Goal: Task Accomplishment & Management: Manage account settings

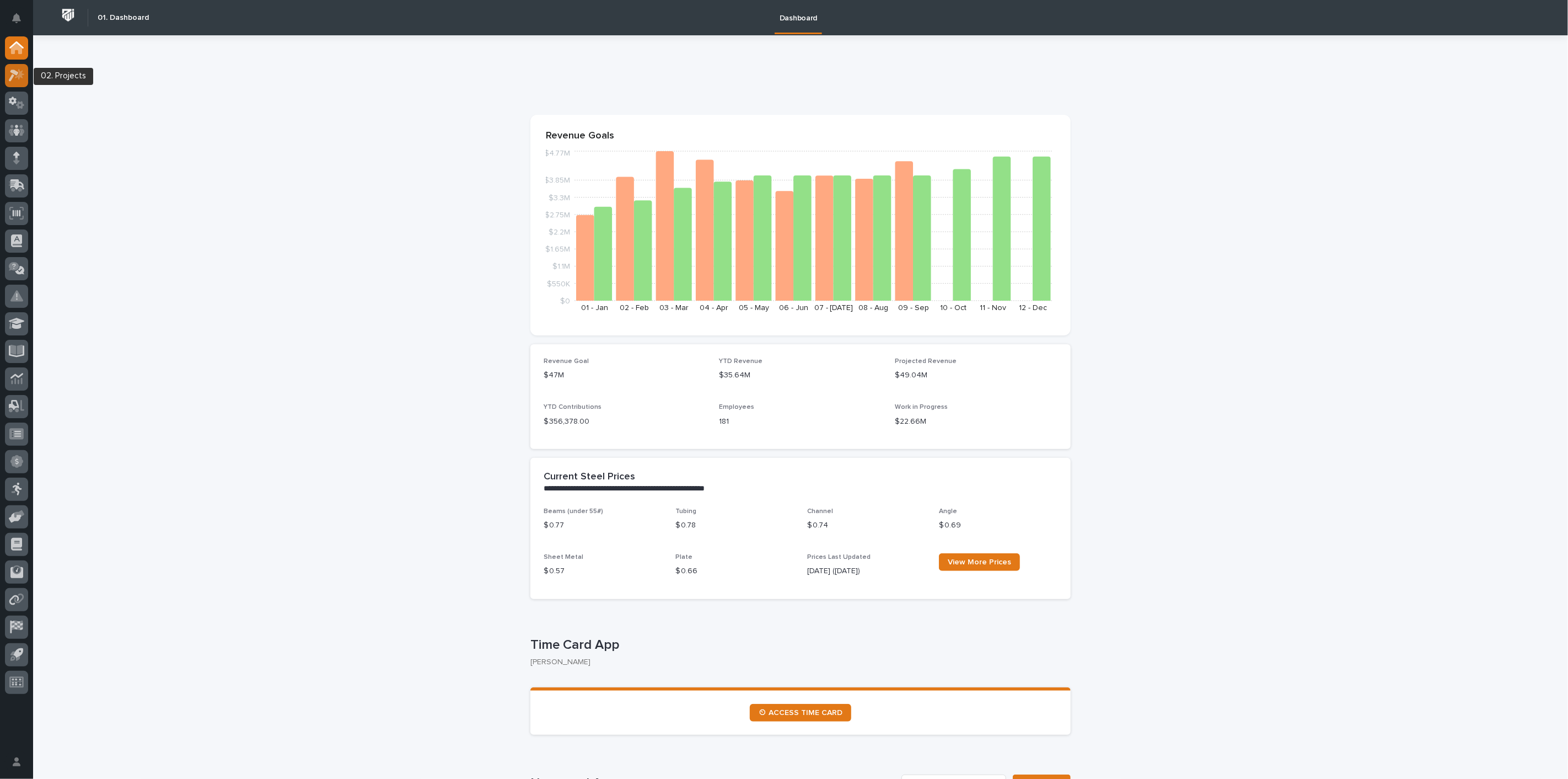
click at [22, 80] on icon at bounding box center [16, 74] width 16 height 13
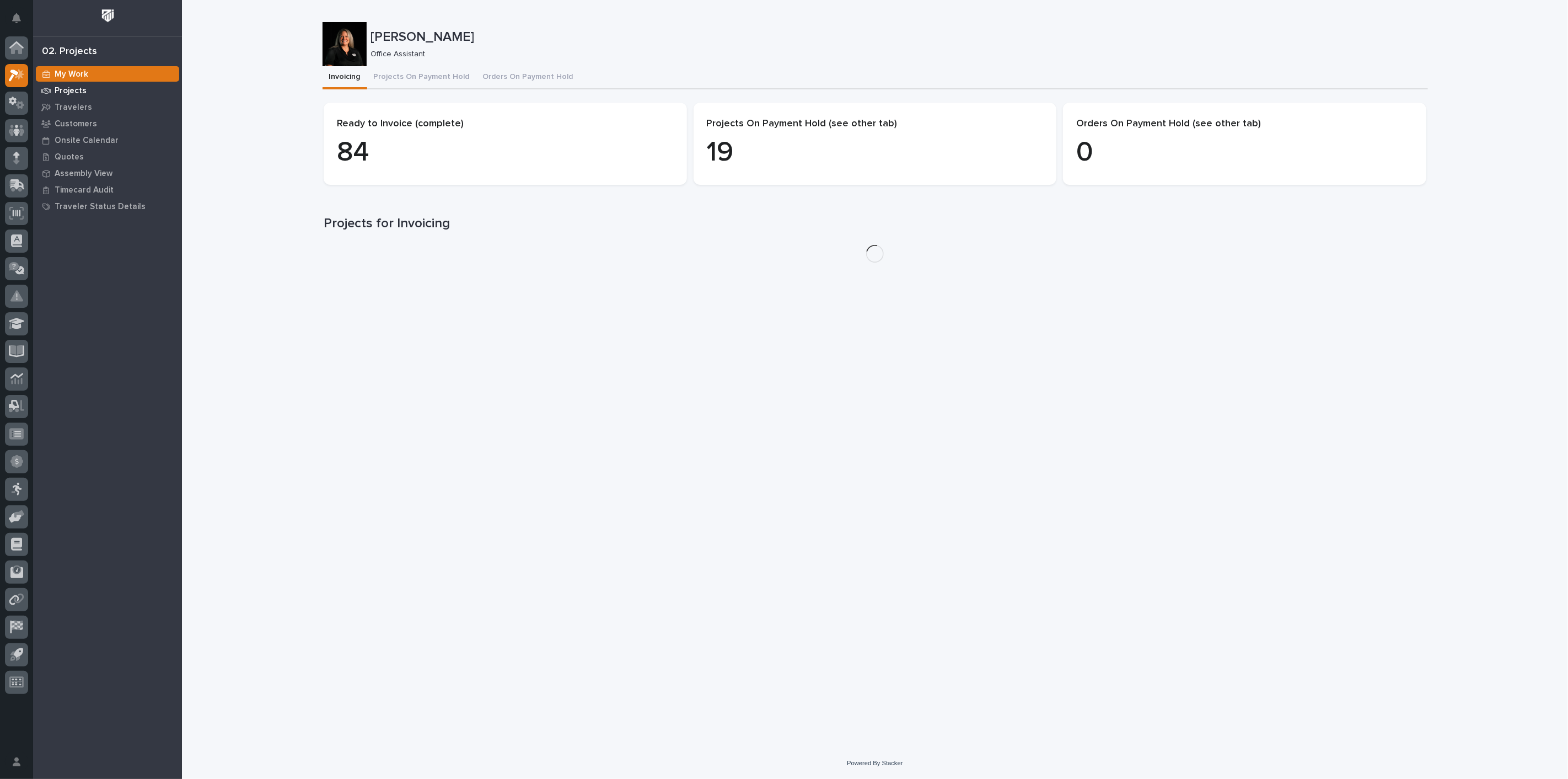
click at [76, 95] on p "Projects" at bounding box center [71, 91] width 32 height 10
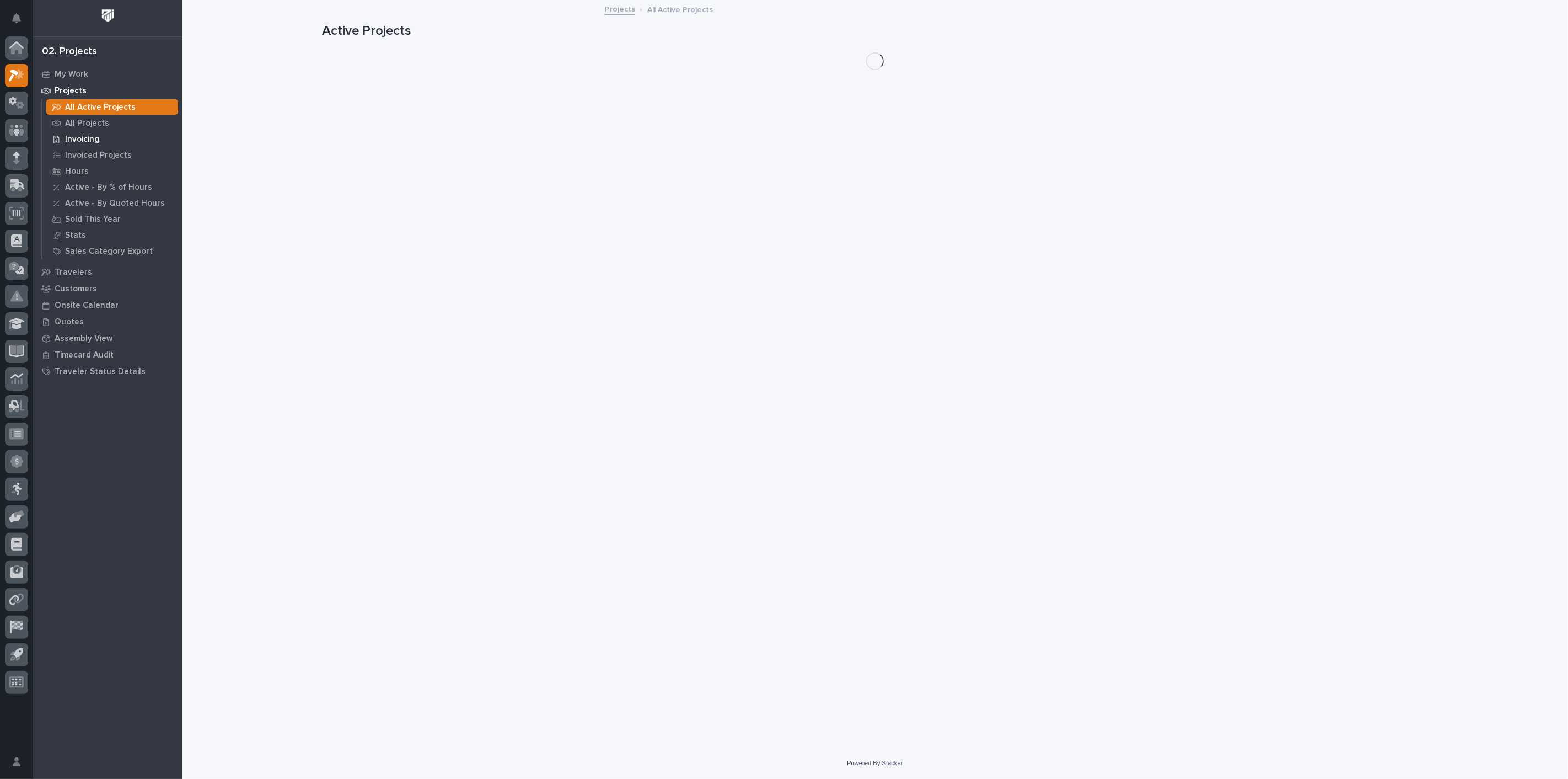
click at [79, 134] on p "Invoicing" at bounding box center [81, 139] width 34 height 10
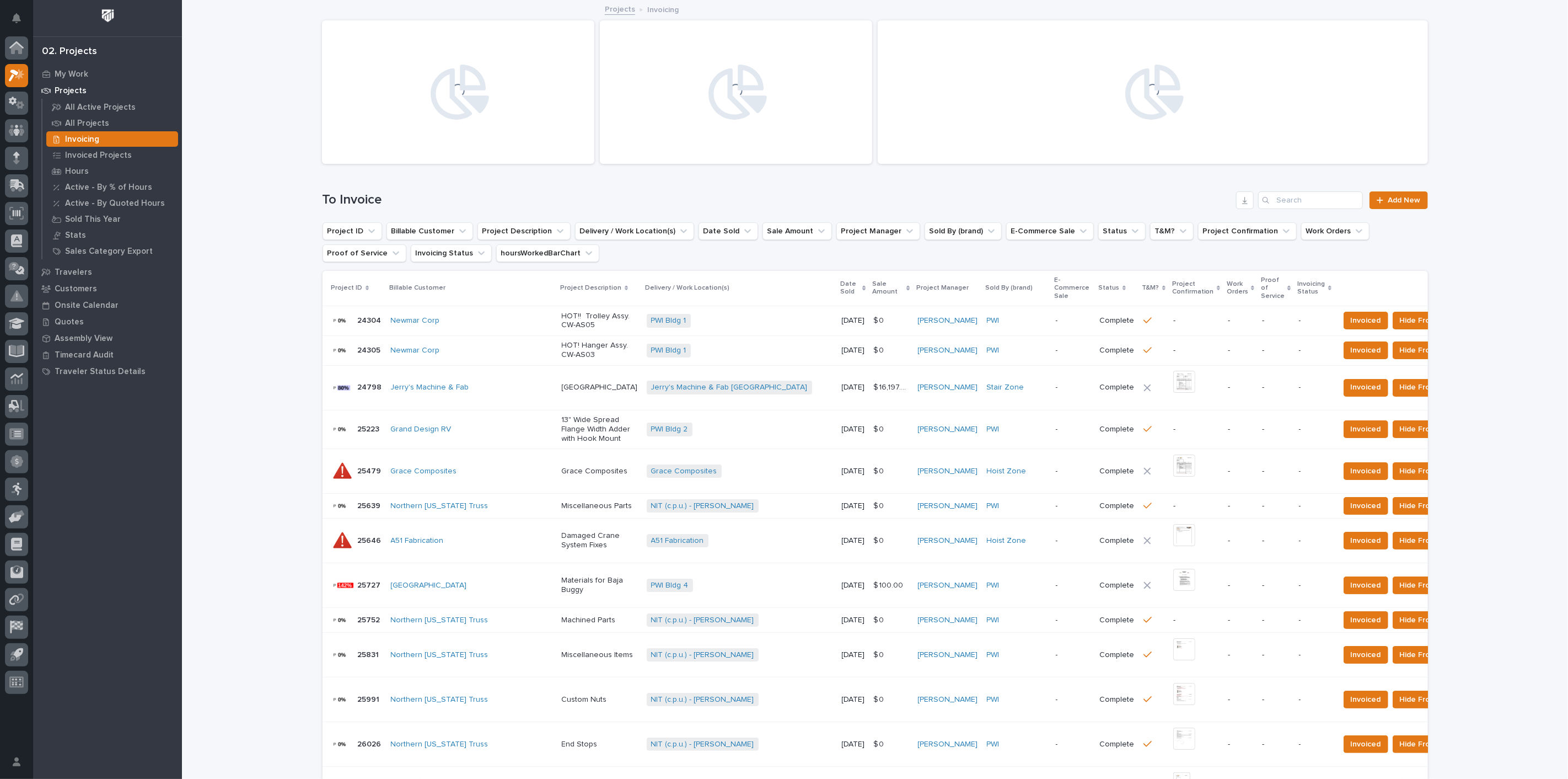
click at [1328, 201] on input "Search" at bounding box center [1310, 200] width 104 height 17
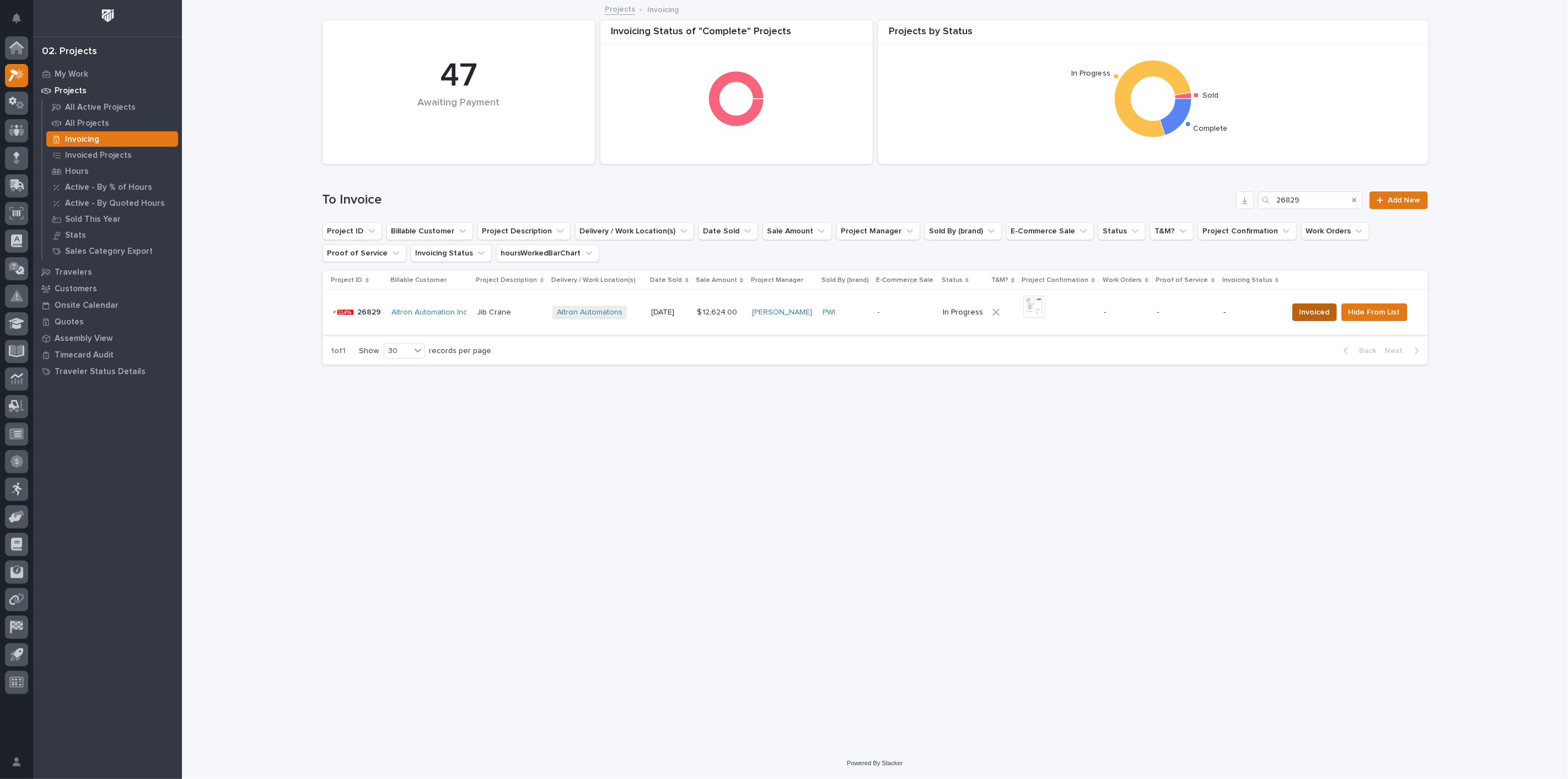
click at [1302, 313] on span "Invoiced" at bounding box center [1314, 312] width 30 height 14
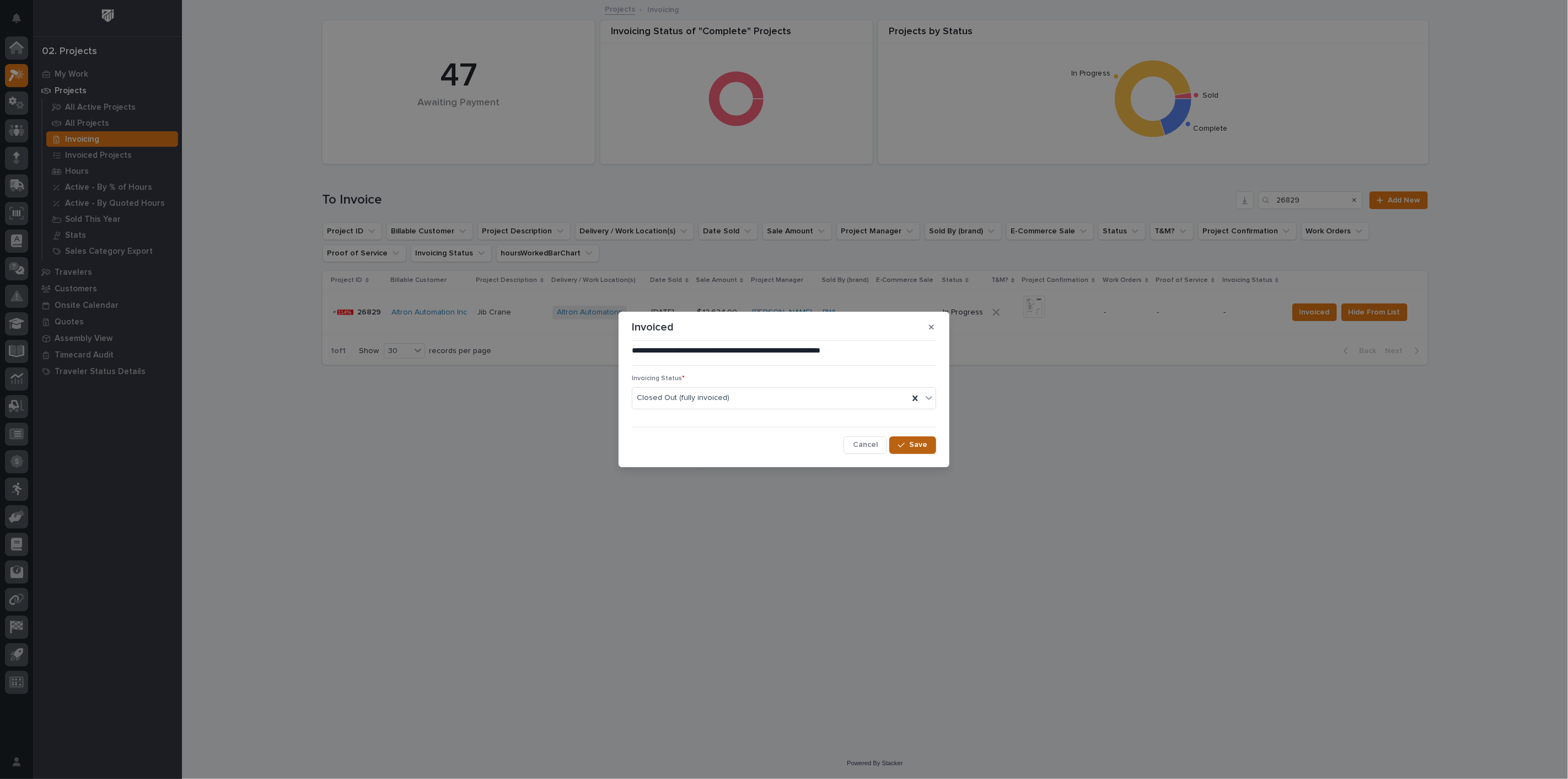
click at [914, 442] on span "Save" at bounding box center [918, 445] width 18 height 10
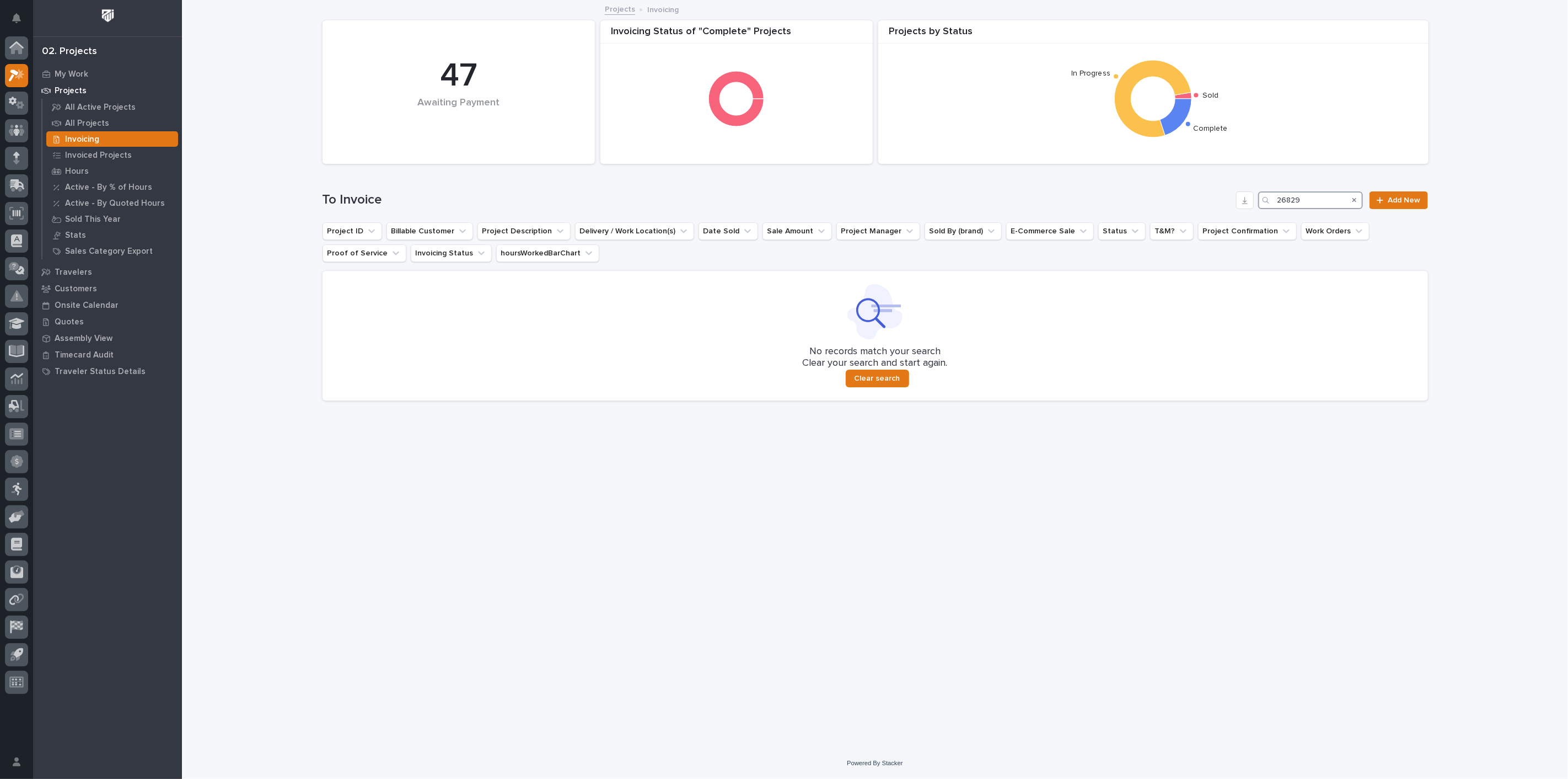
click at [1311, 200] on input "26829" at bounding box center [1310, 200] width 104 height 17
type input "2"
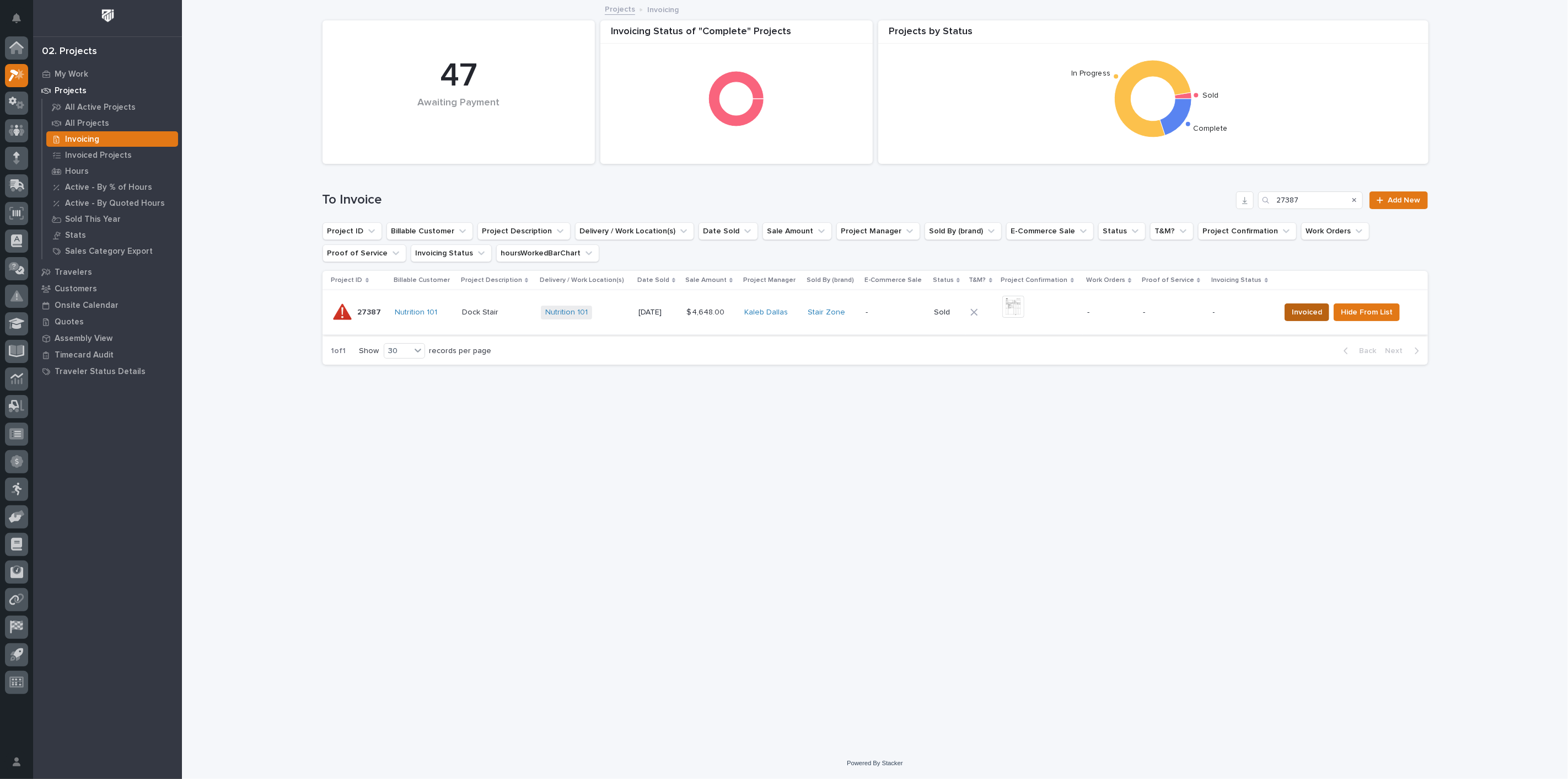
click at [1305, 315] on span "Invoiced" at bounding box center [1306, 312] width 30 height 14
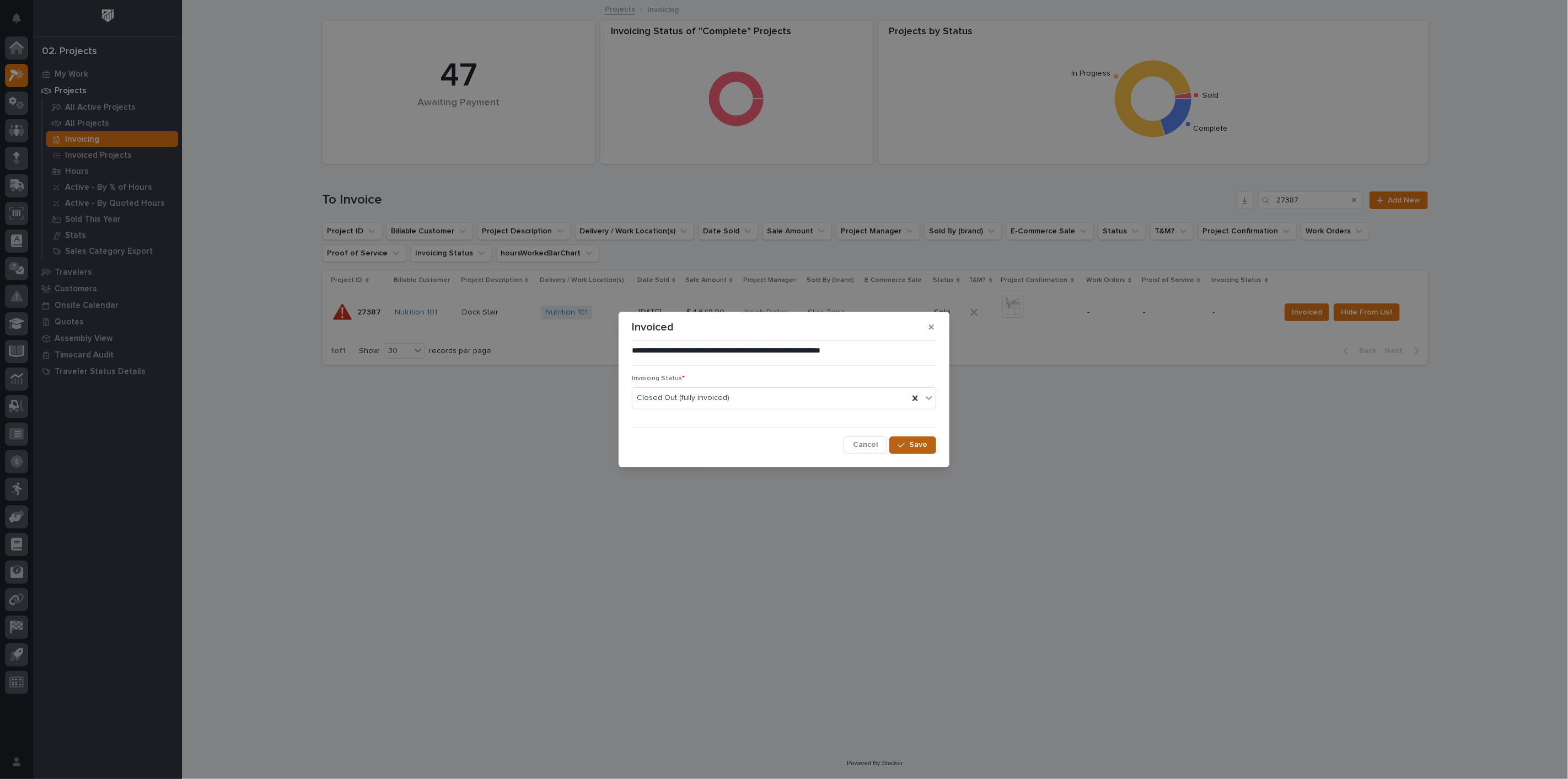
click at [927, 442] on button "Save" at bounding box center [913, 445] width 47 height 17
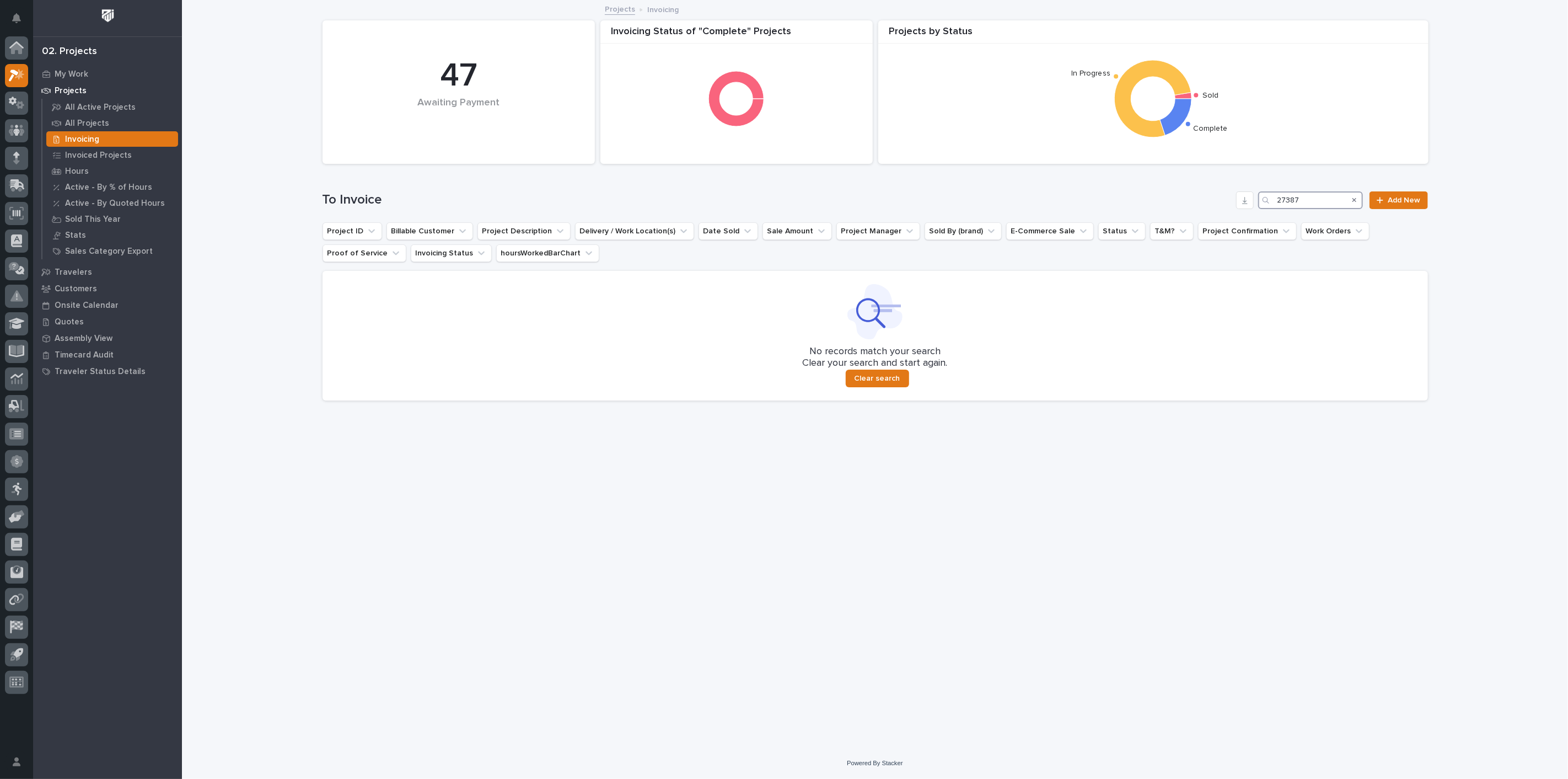
click at [1306, 201] on input "27387" at bounding box center [1310, 200] width 104 height 17
type input "2"
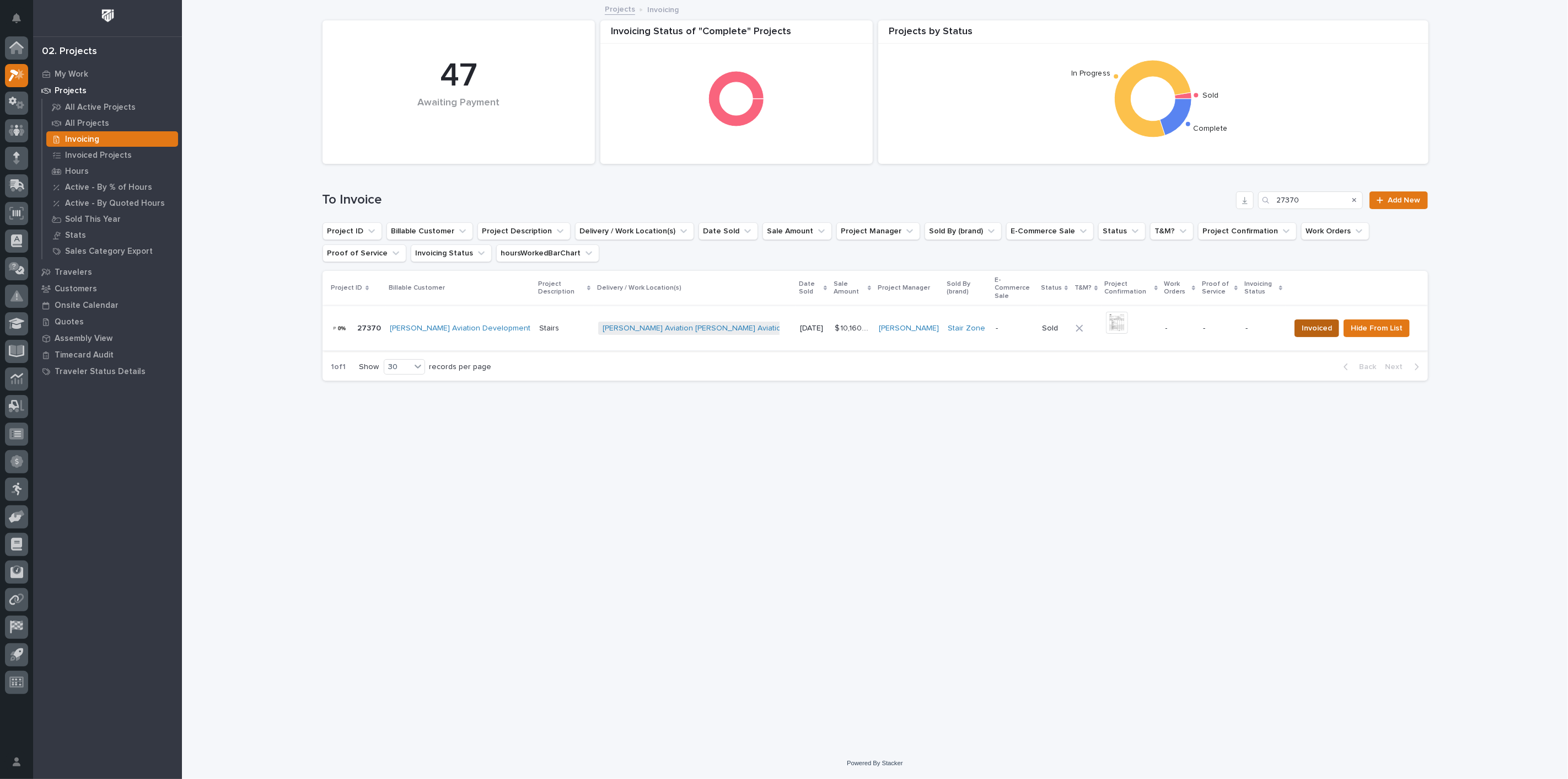
click at [1332, 325] on span "Invoiced" at bounding box center [1317, 329] width 30 height 14
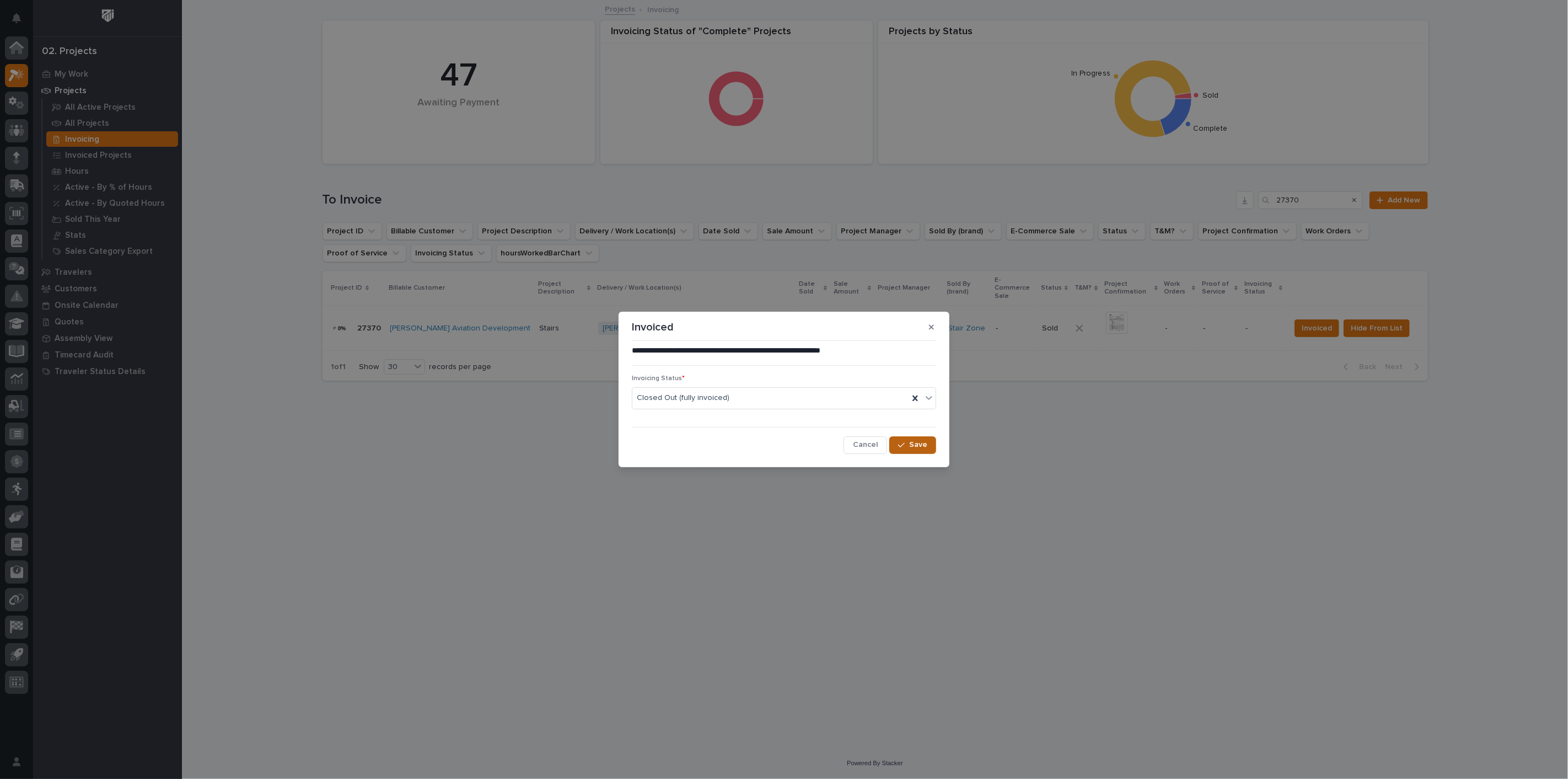
click at [927, 440] on span "Save" at bounding box center [918, 445] width 18 height 10
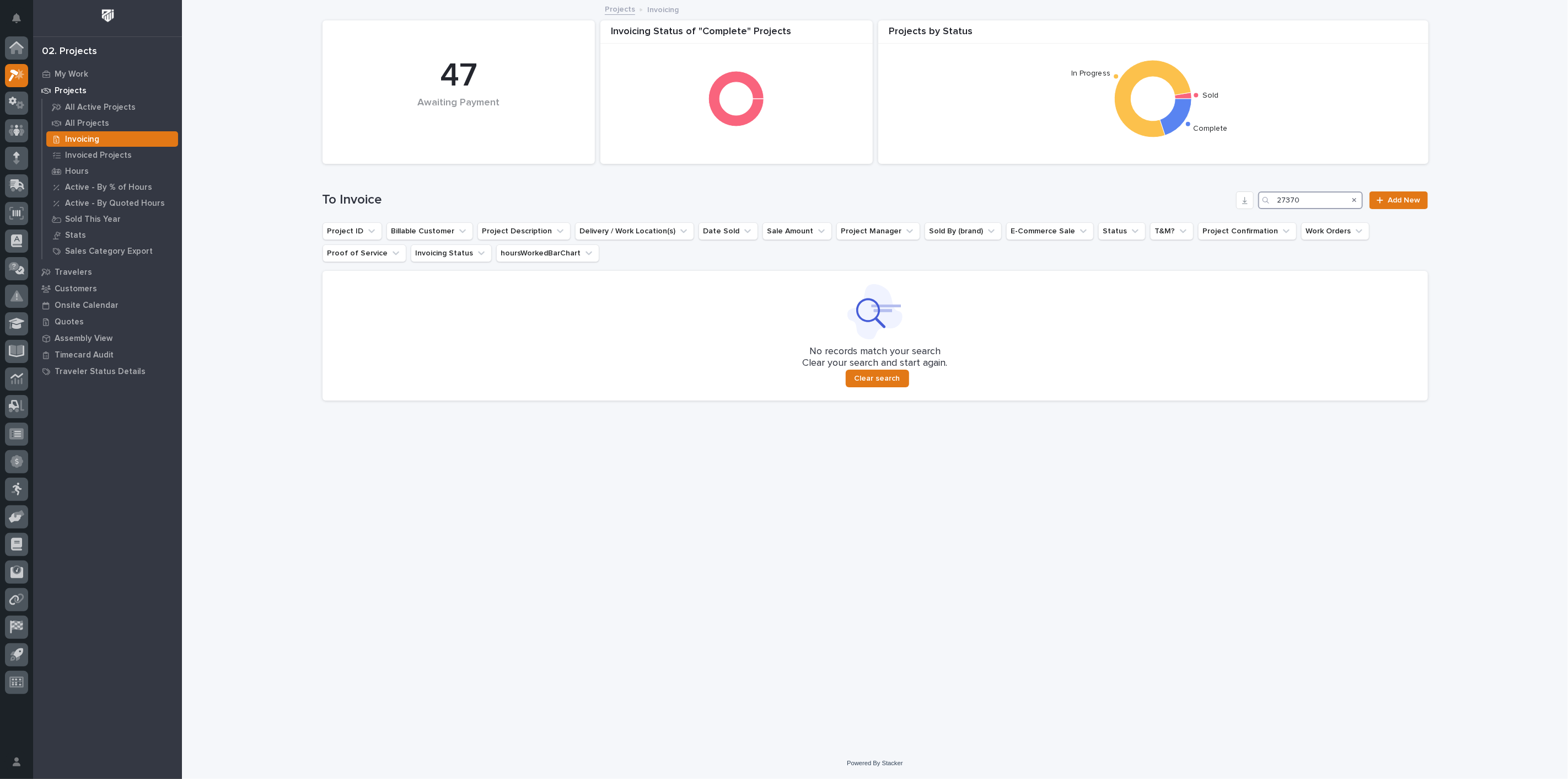
click at [1329, 201] on input "27370" at bounding box center [1310, 200] width 104 height 17
type input "2"
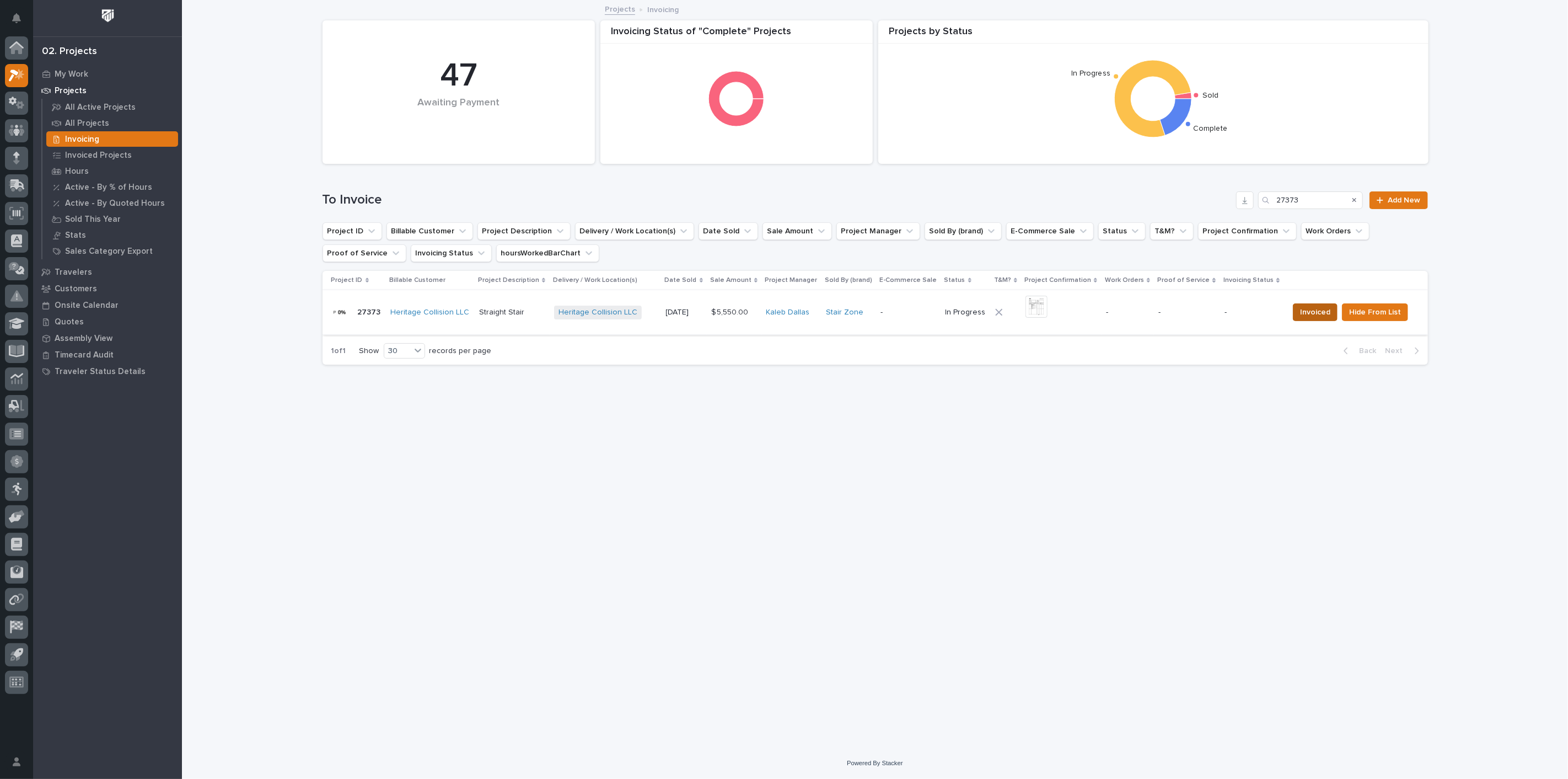
click at [1308, 316] on span "Invoiced" at bounding box center [1315, 312] width 30 height 14
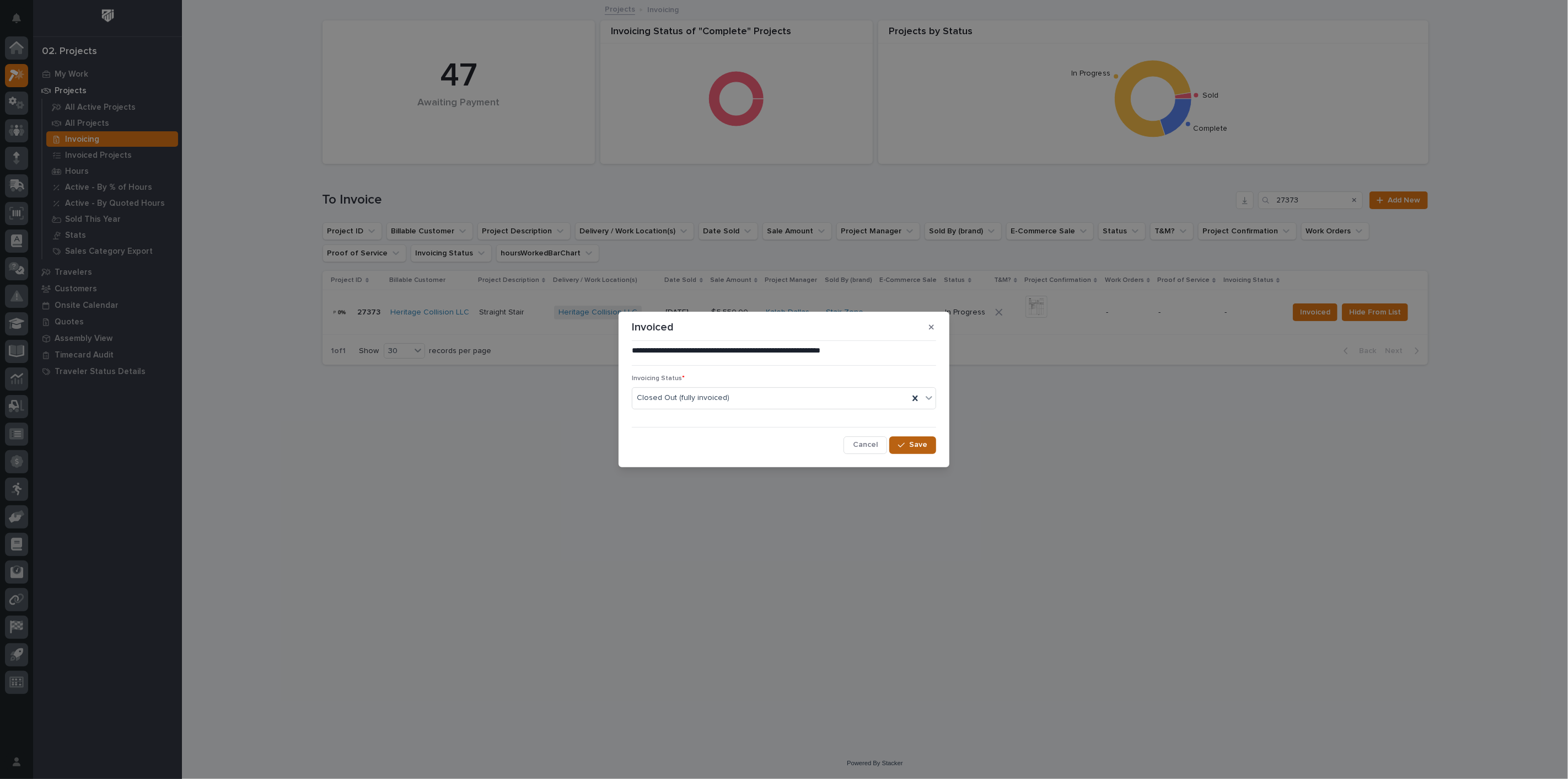
click at [926, 447] on span "Save" at bounding box center [918, 445] width 18 height 10
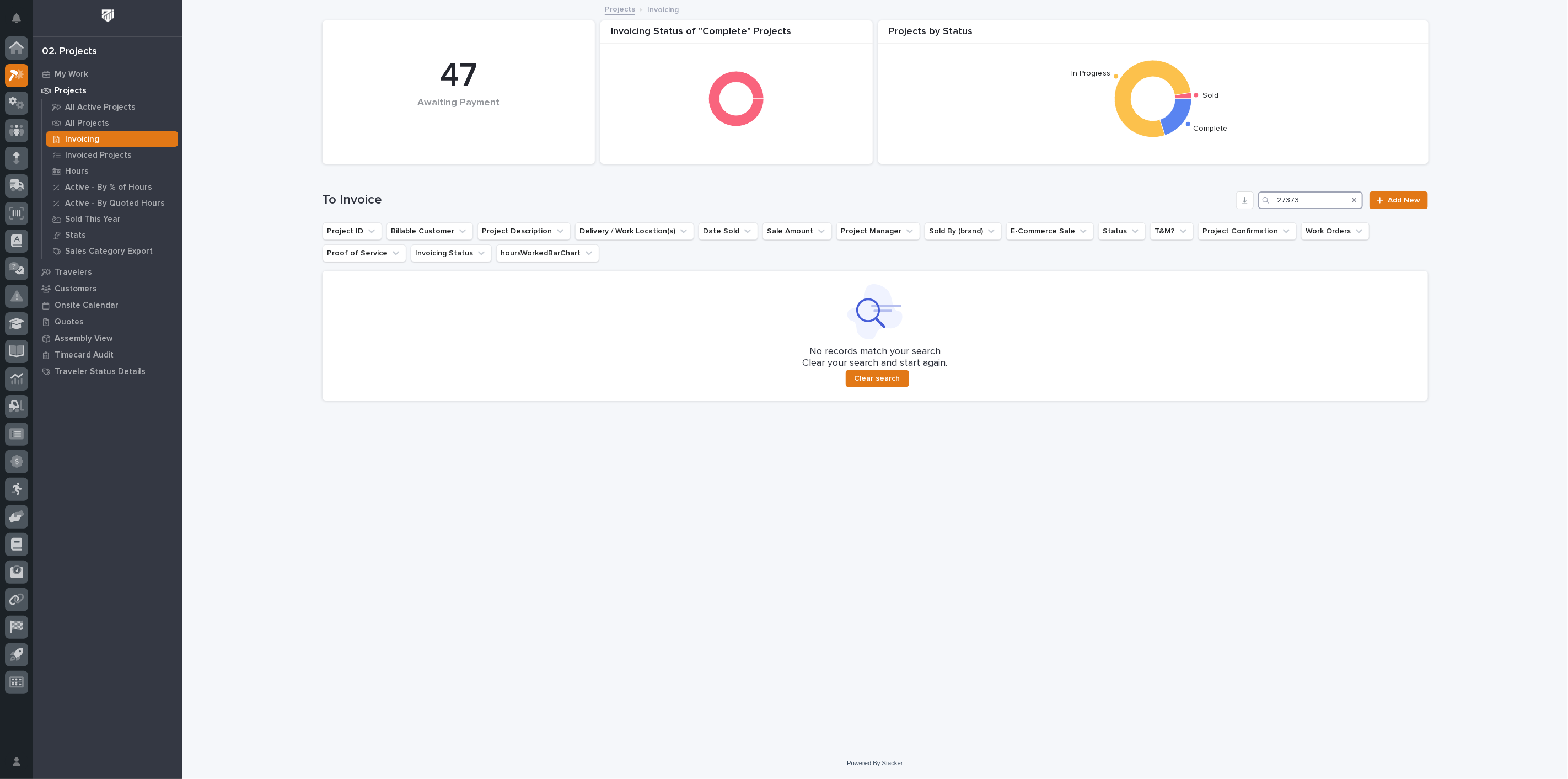
click at [1320, 202] on input "27373" at bounding box center [1310, 200] width 104 height 17
type input "2"
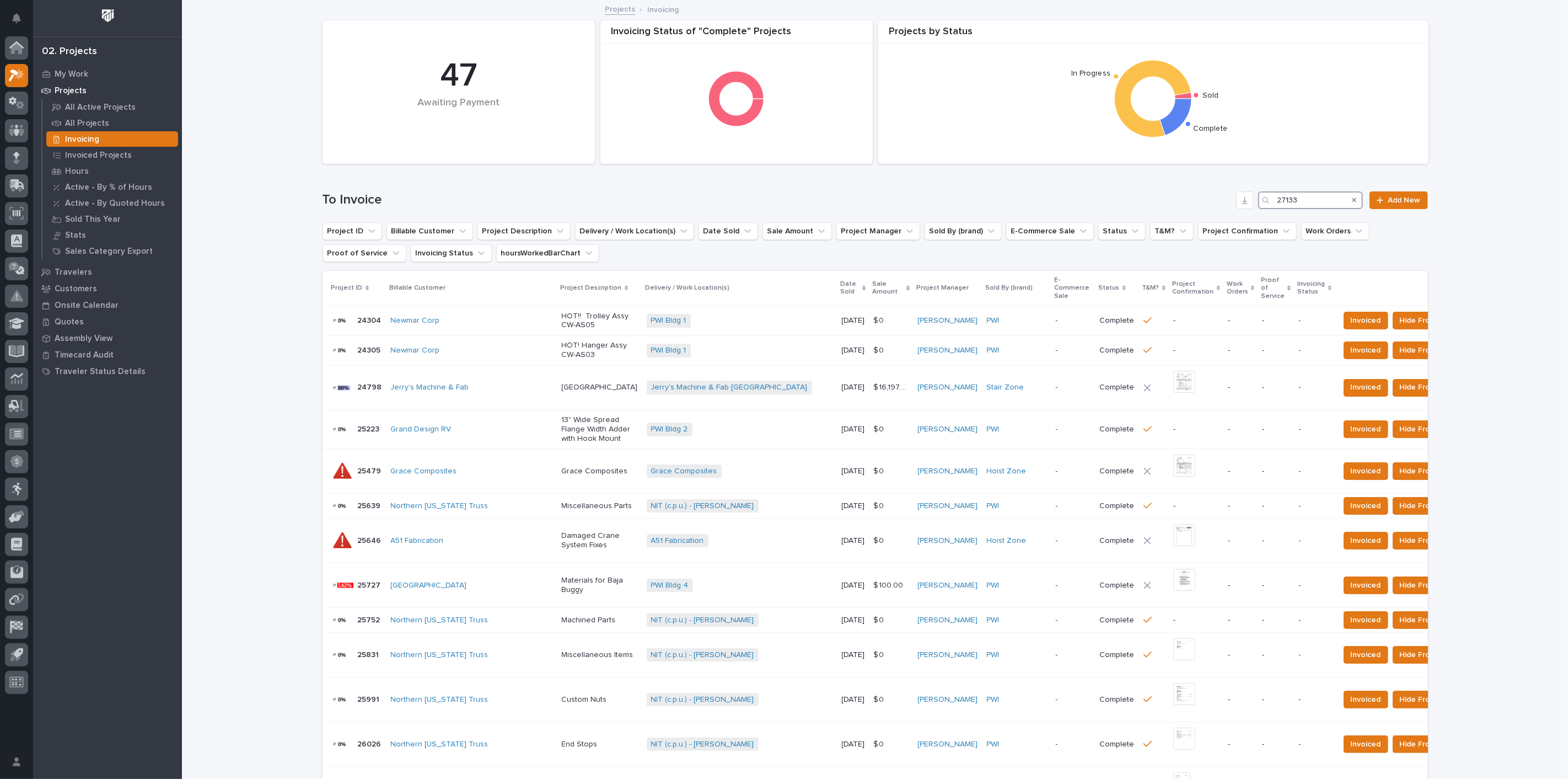
type input "27133"
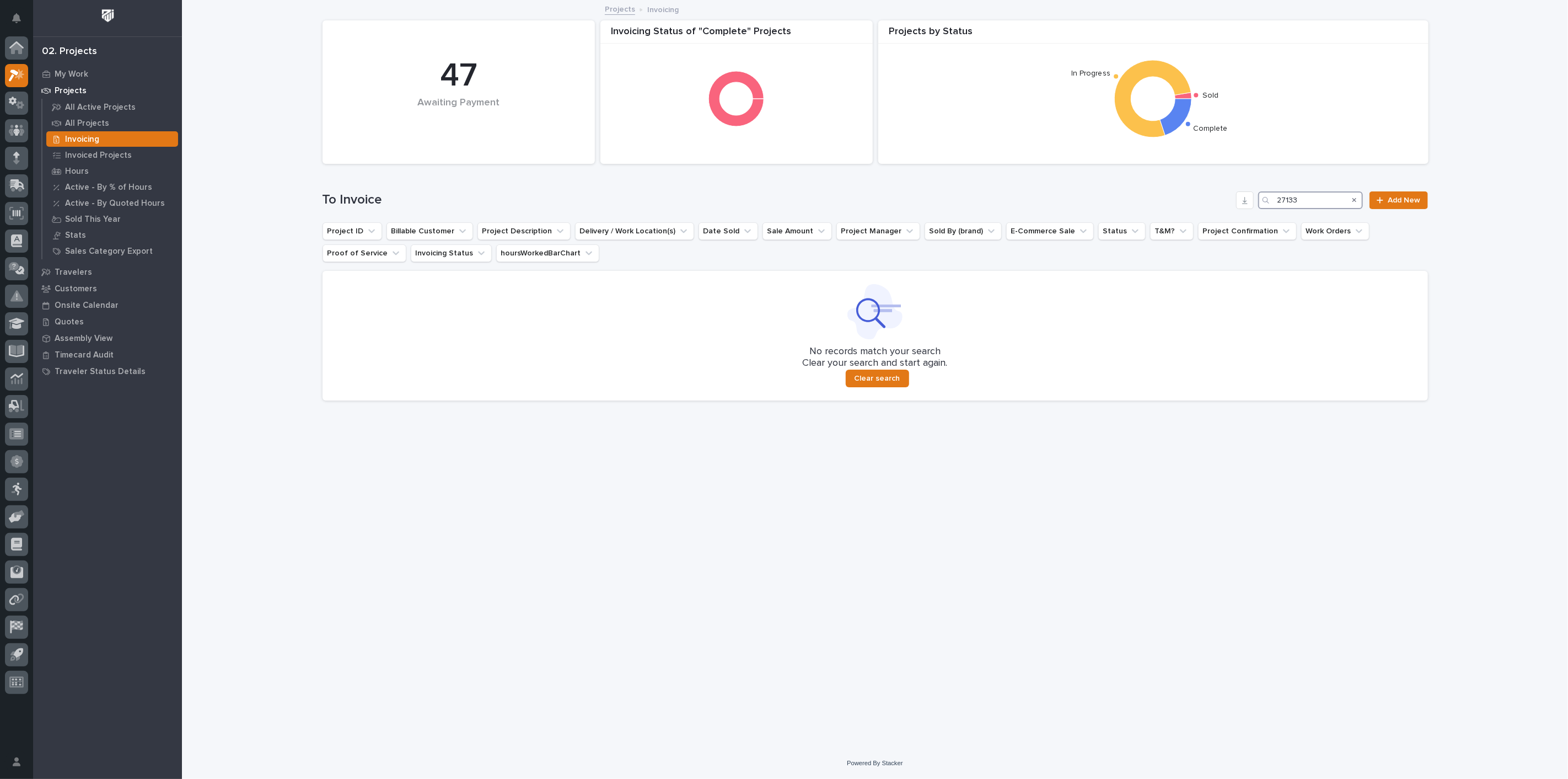
drag, startPoint x: 1320, startPoint y: 202, endPoint x: 1221, endPoint y: 200, distance: 99.0
click at [1221, 200] on div "To Invoice 27133 Add New" at bounding box center [875, 200] width 1105 height 17
type input "2"
type input "27217"
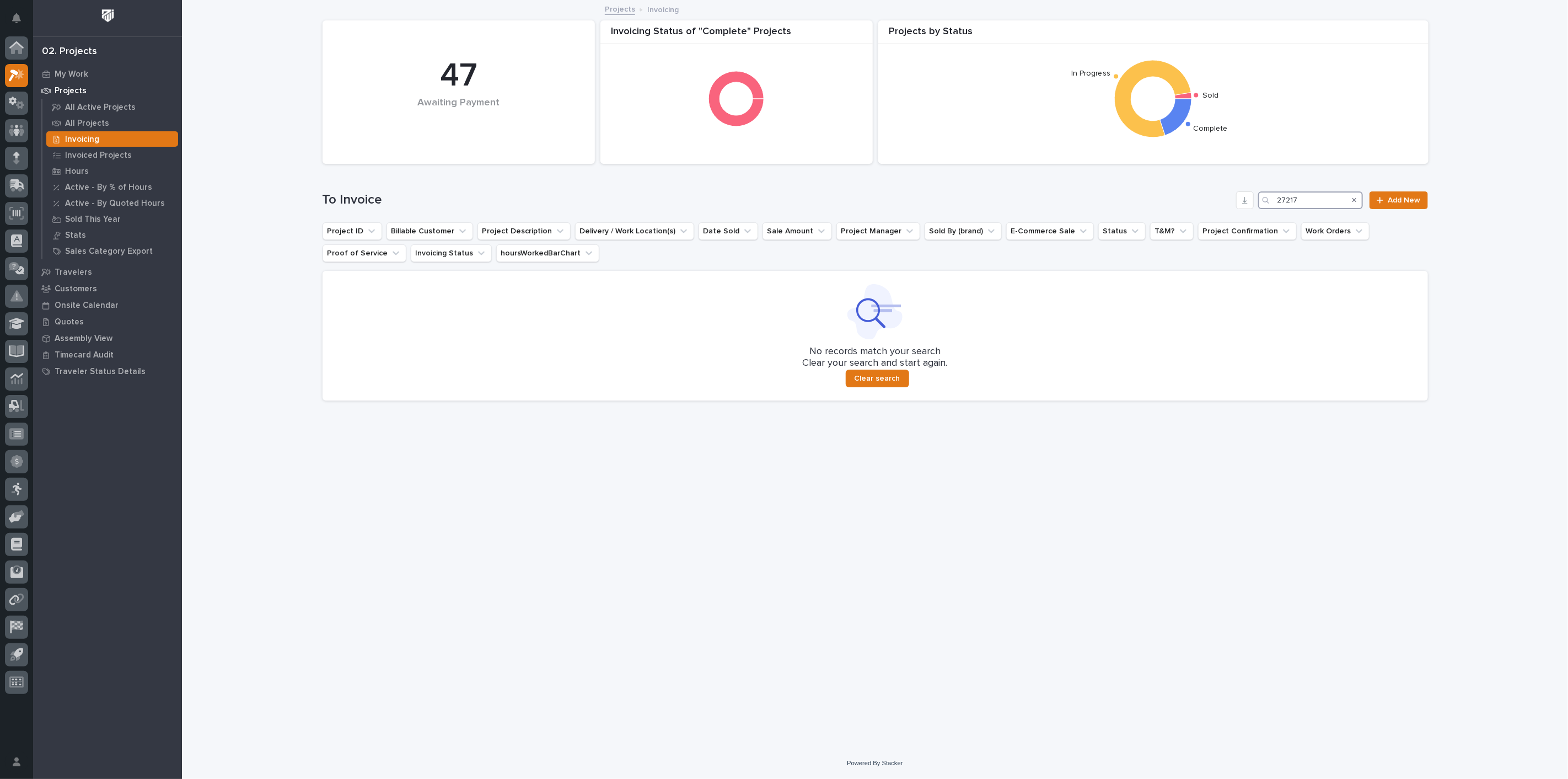
drag, startPoint x: 1312, startPoint y: 200, endPoint x: 1230, endPoint y: 194, distance: 82.2
click at [1230, 194] on div "To Invoice 27217 Add New" at bounding box center [875, 200] width 1105 height 17
type input "2"
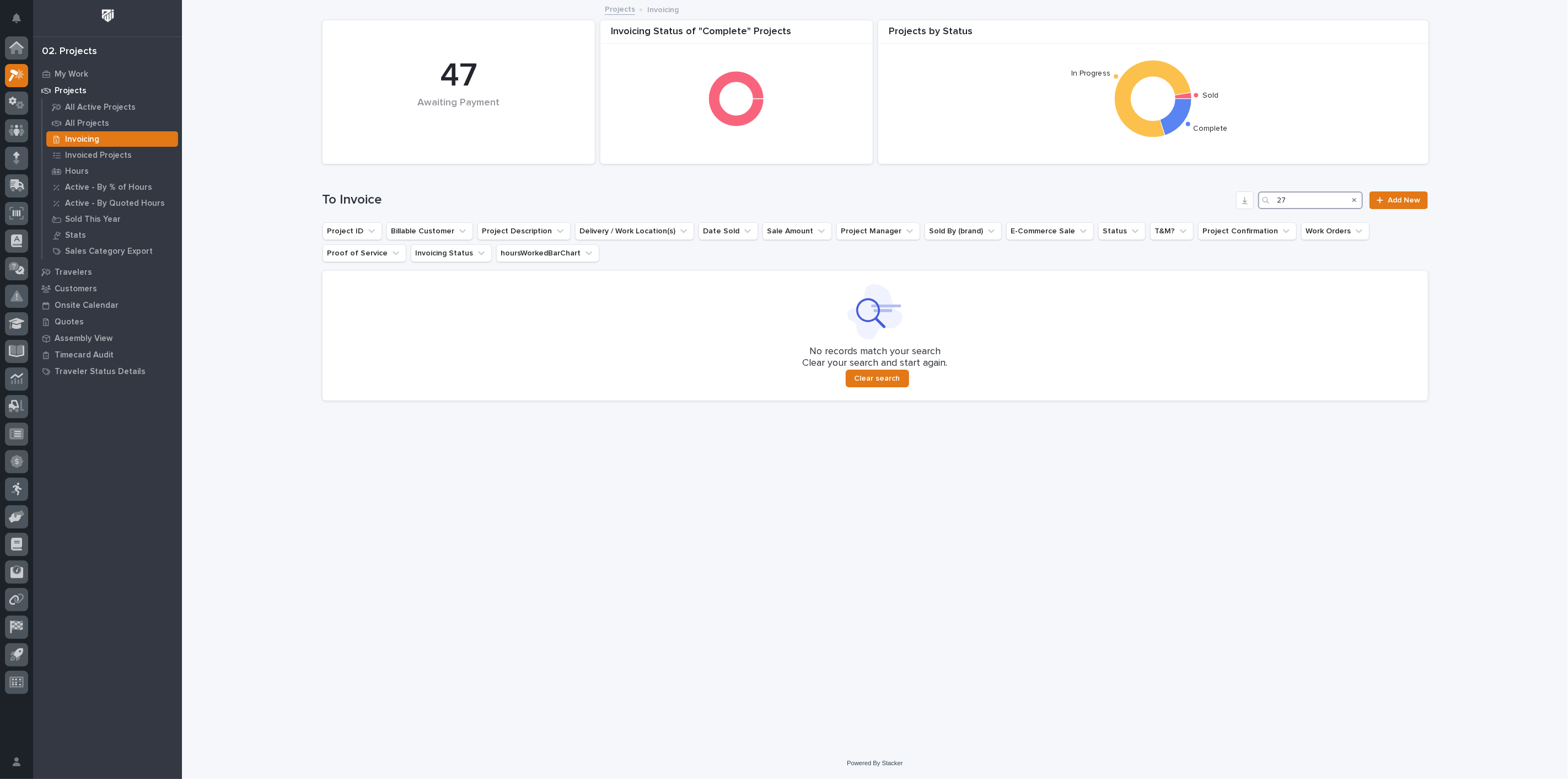
type input "2"
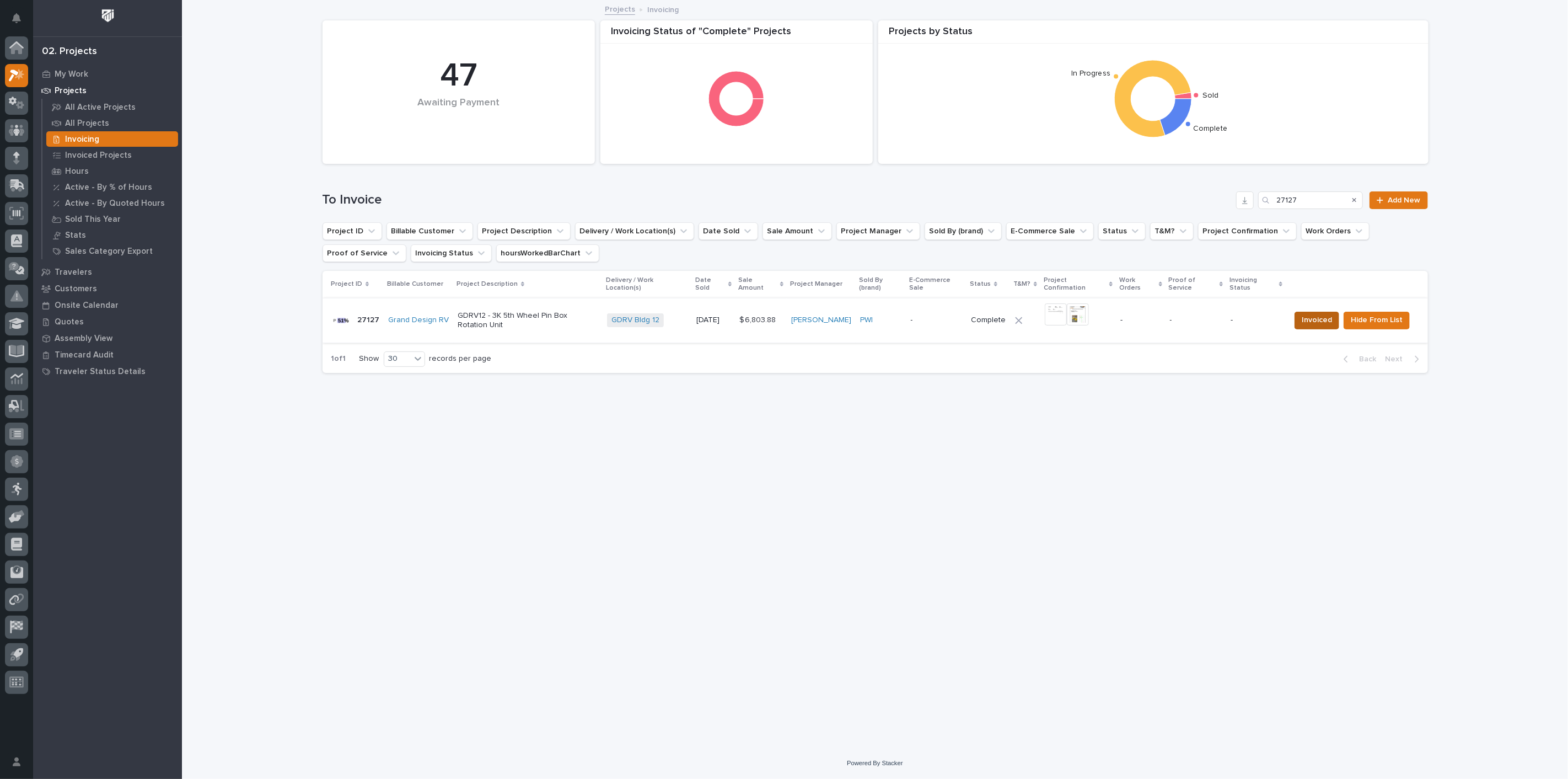
click at [1331, 313] on span "Invoiced" at bounding box center [1317, 320] width 30 height 14
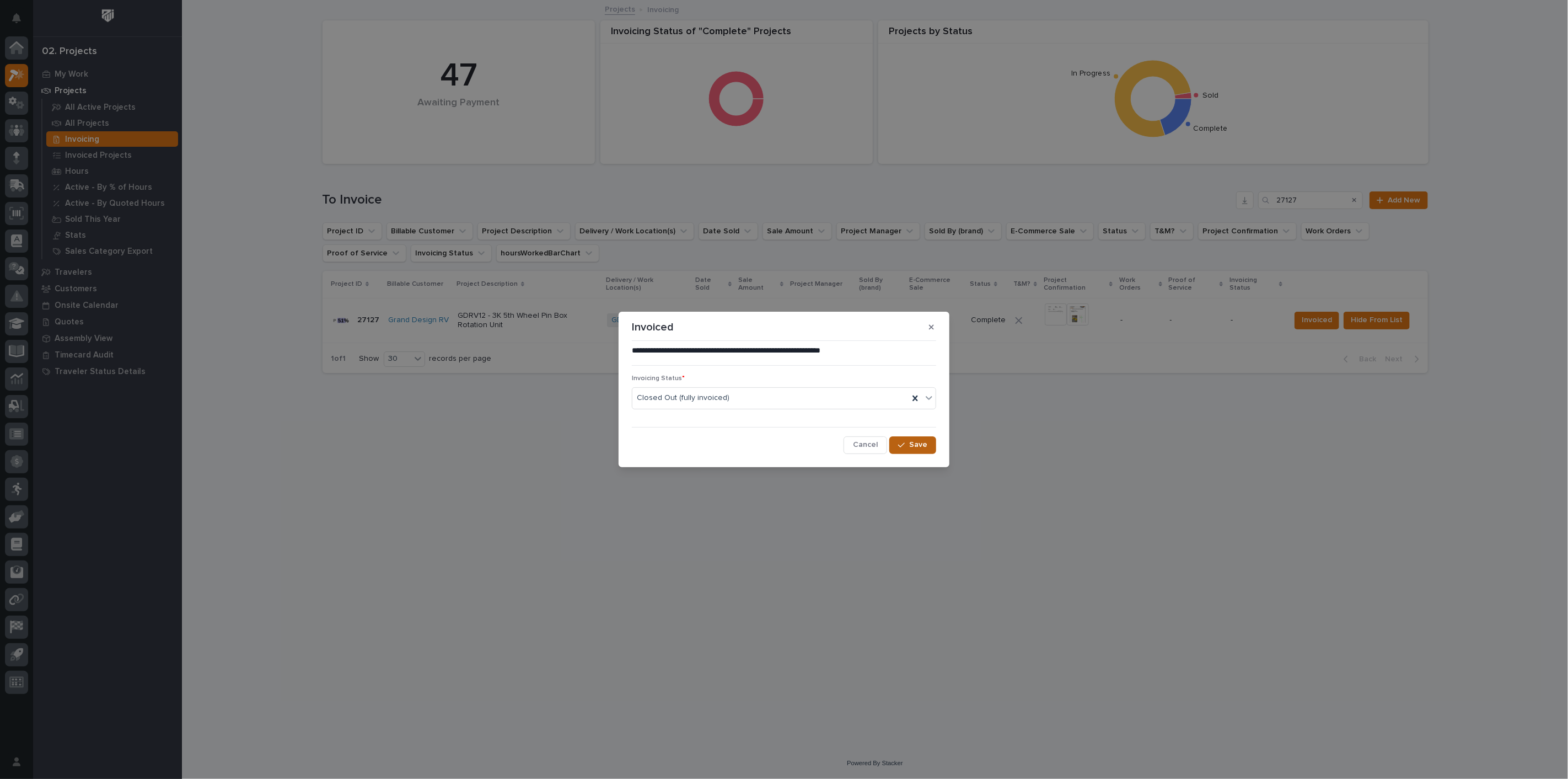
click at [919, 437] on button "Save" at bounding box center [913, 445] width 47 height 17
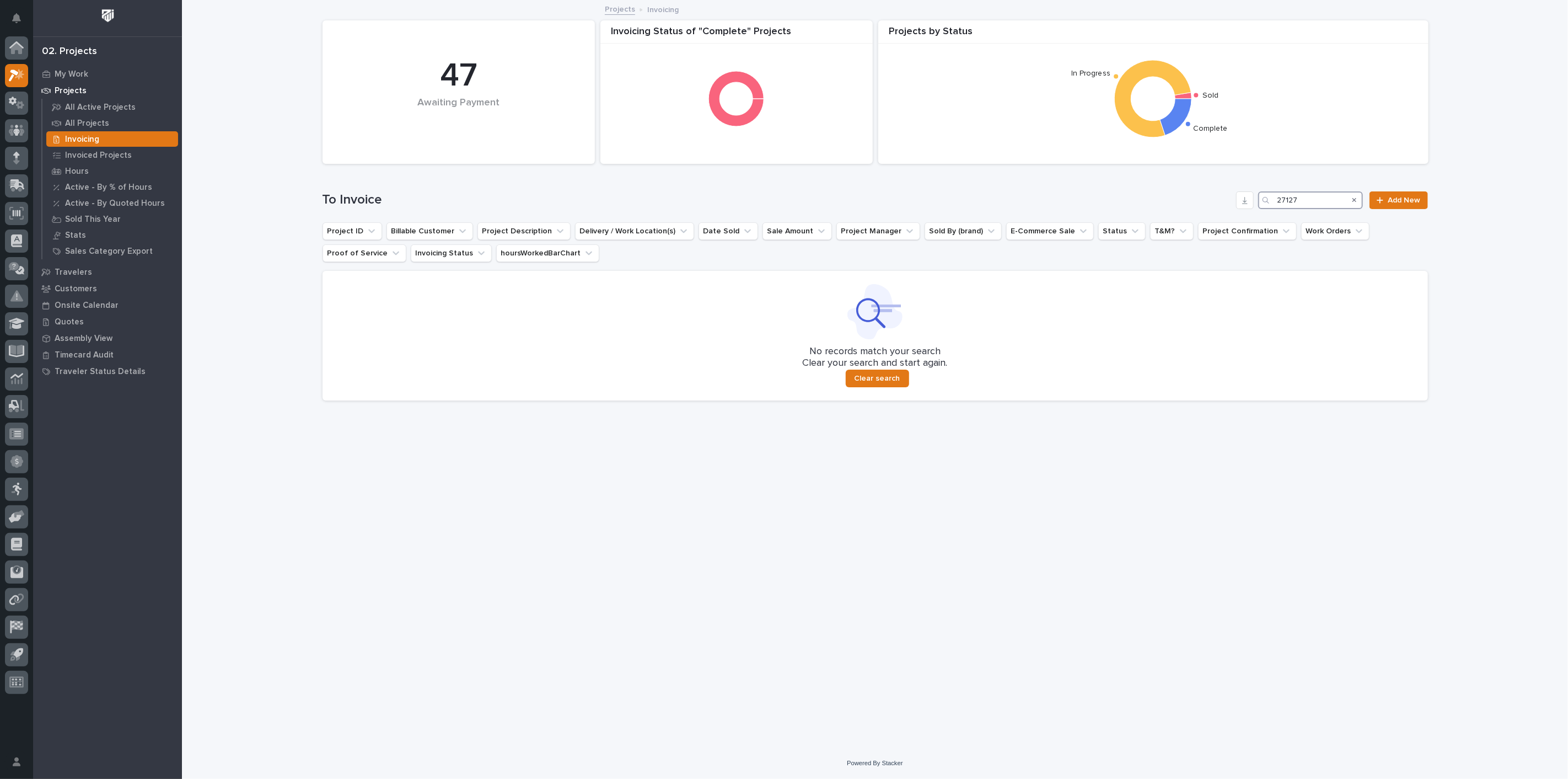
click at [1314, 197] on input "27127" at bounding box center [1310, 200] width 104 height 17
type input "2"
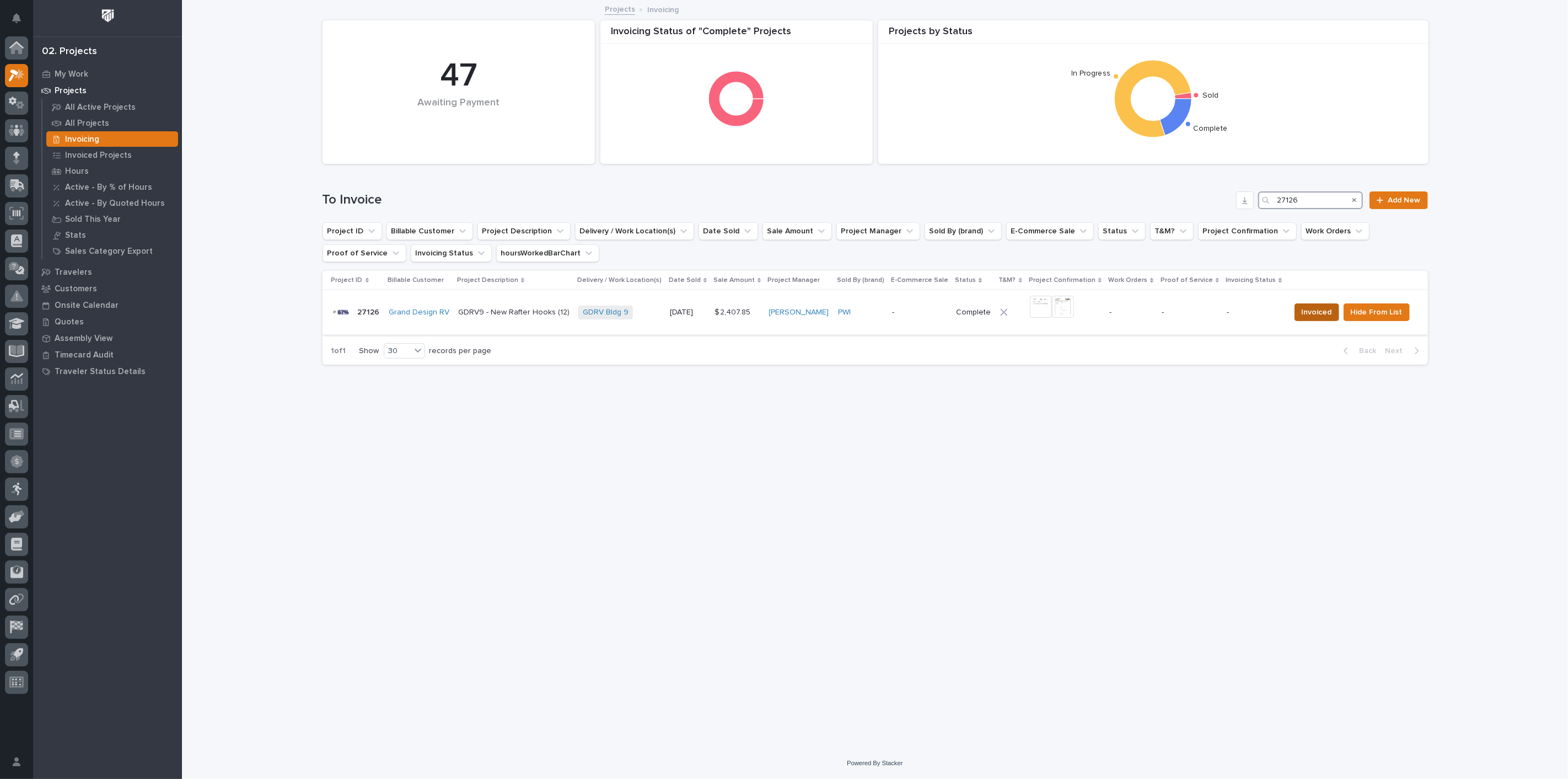
type input "27126"
click at [1312, 315] on span "Invoiced" at bounding box center [1317, 312] width 30 height 14
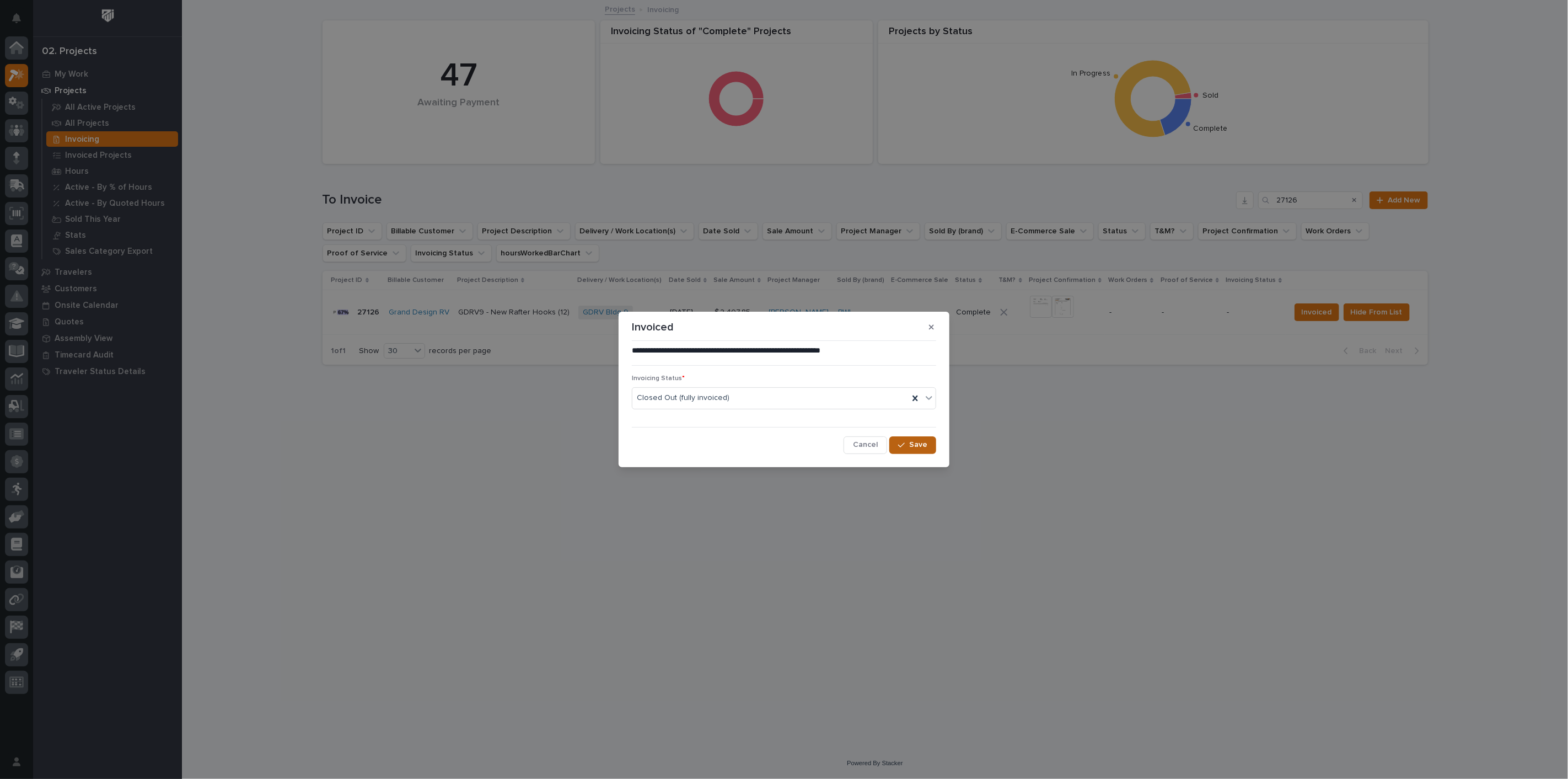
click at [912, 447] on span "Save" at bounding box center [918, 445] width 18 height 10
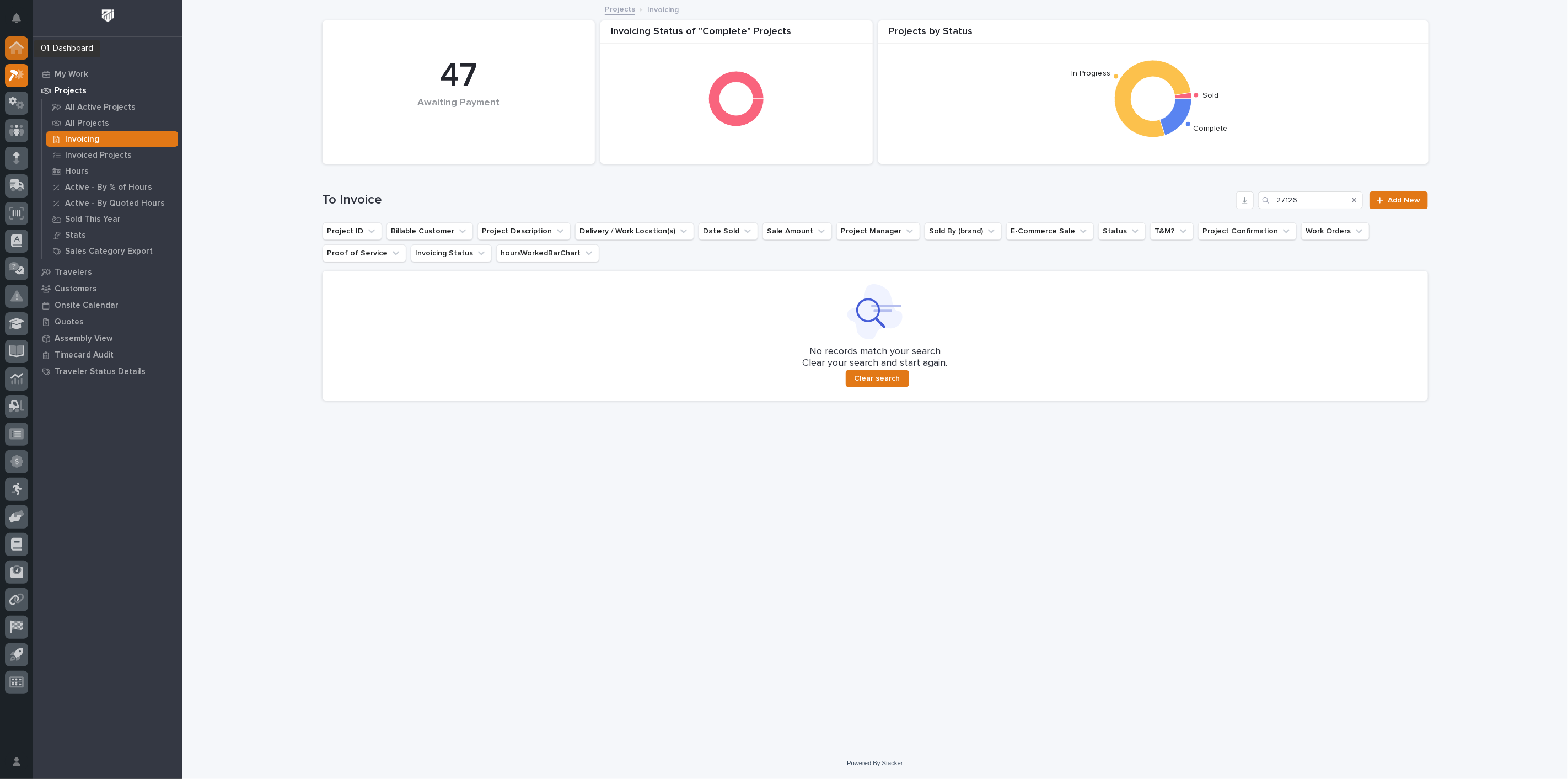
click at [16, 44] on icon at bounding box center [15, 48] width 11 height 11
